Goal: Find specific page/section: Find specific page/section

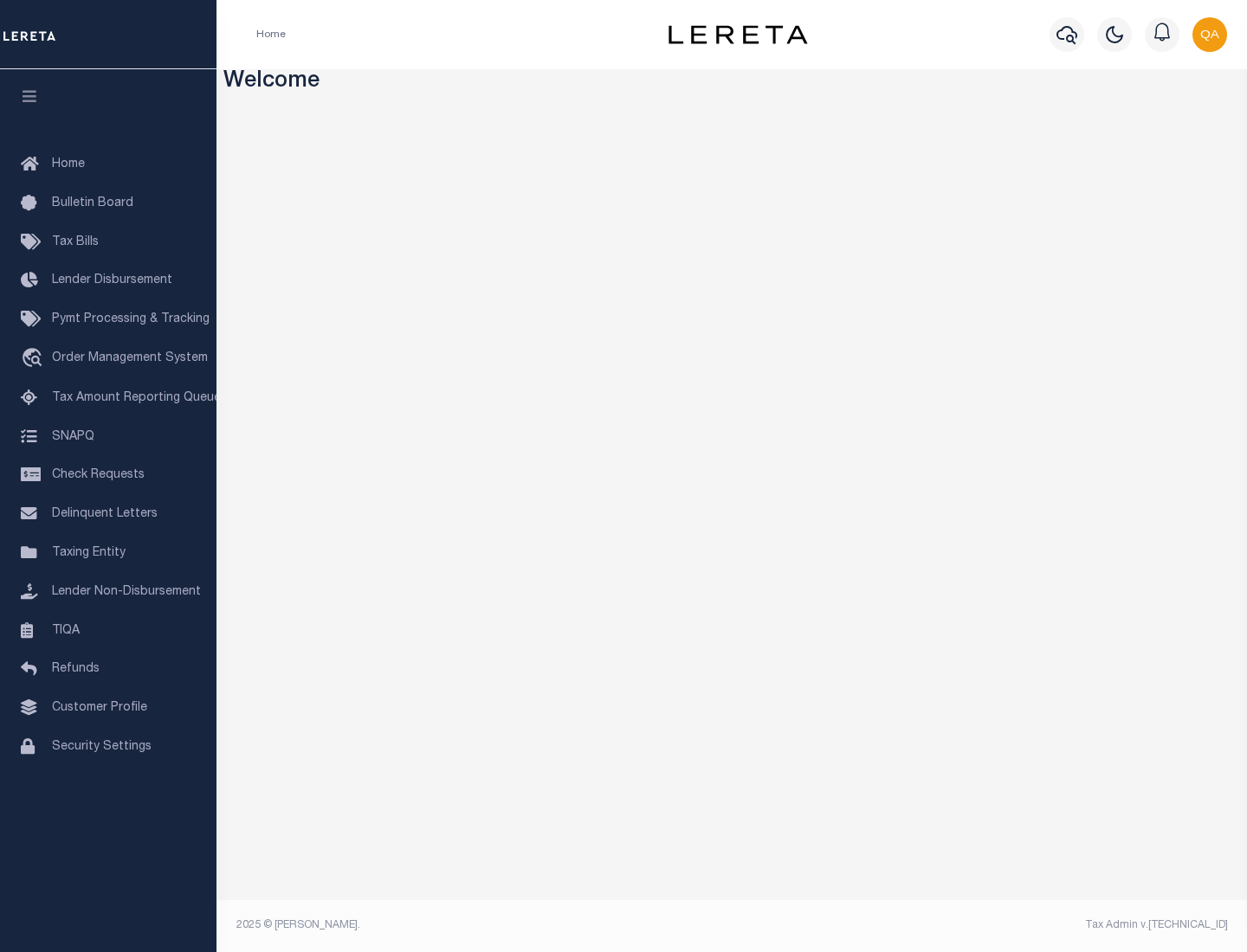
click at [108, 630] on link "TIQA" at bounding box center [108, 631] width 216 height 39
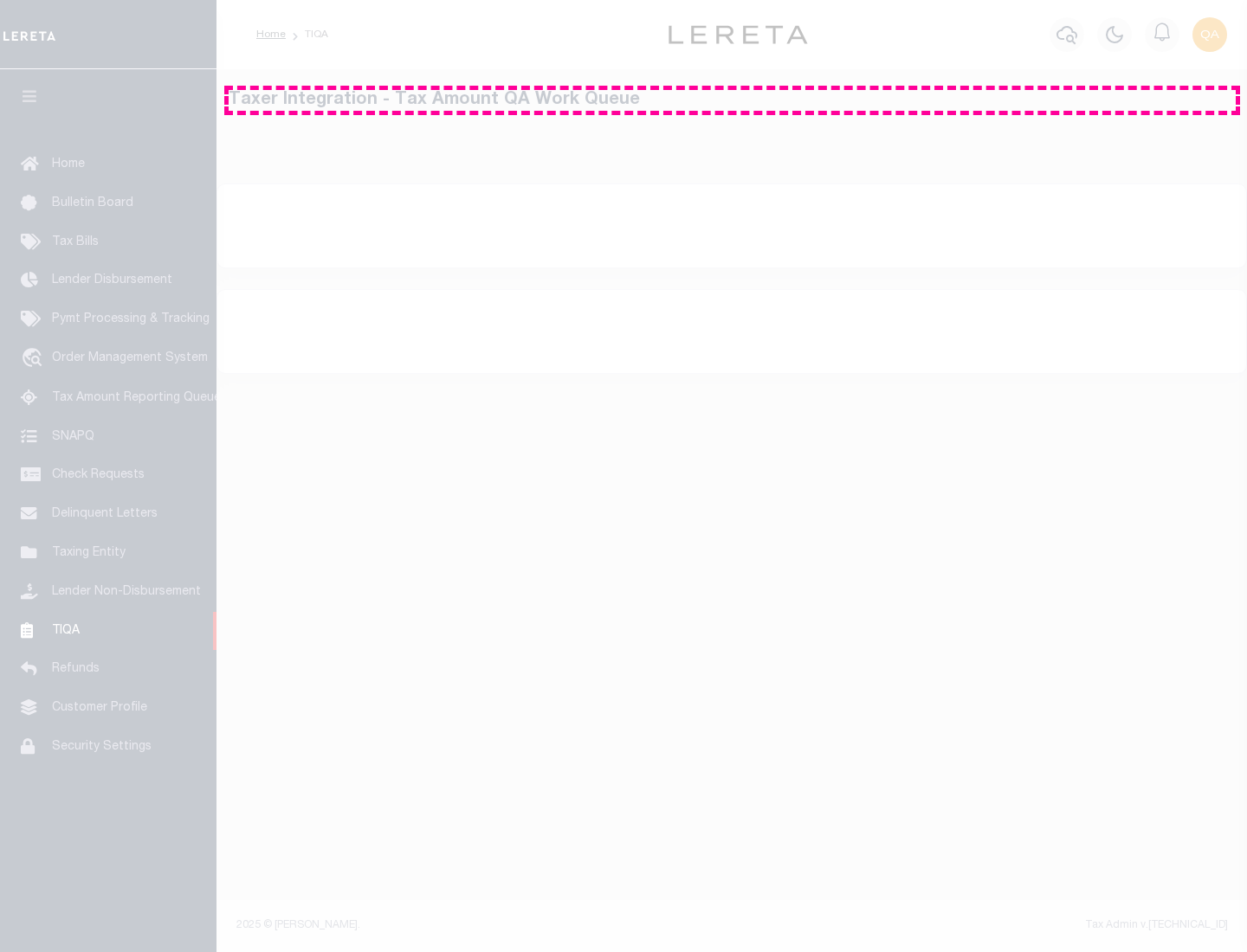
select select "200"
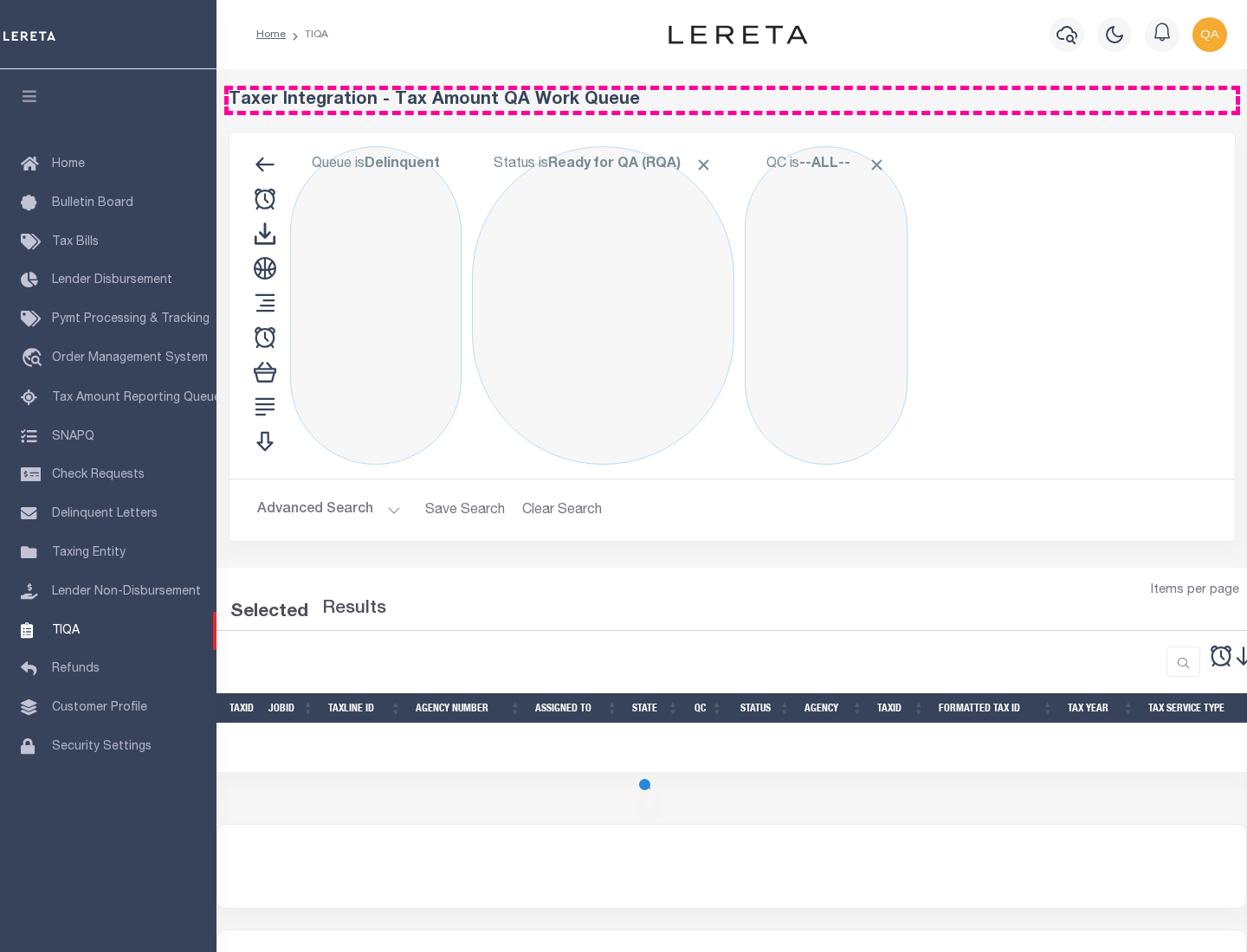
select select "200"
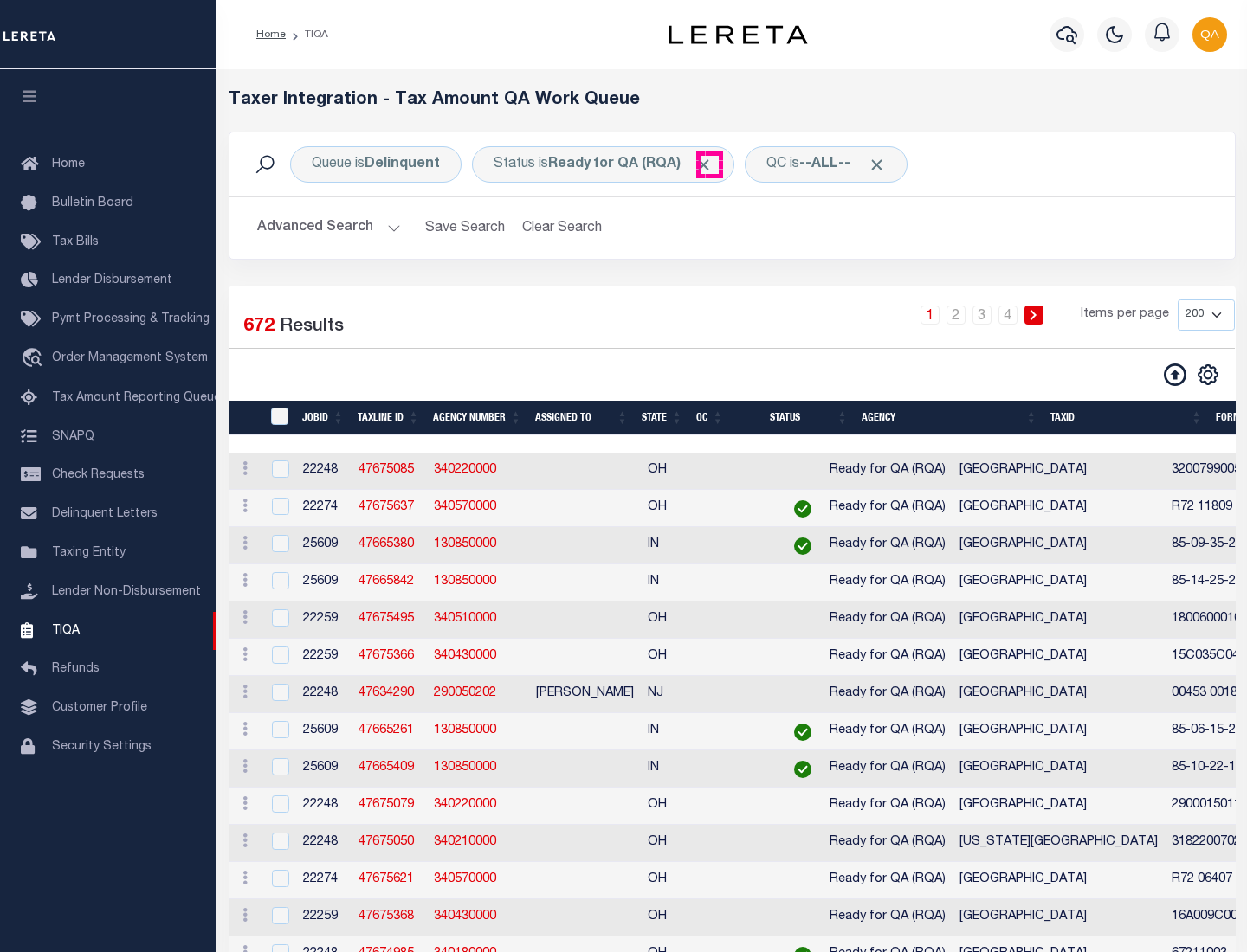
click at [709, 165] on span "Click to Remove" at bounding box center [704, 165] width 18 height 18
